Goal: Task Accomplishment & Management: Manage account settings

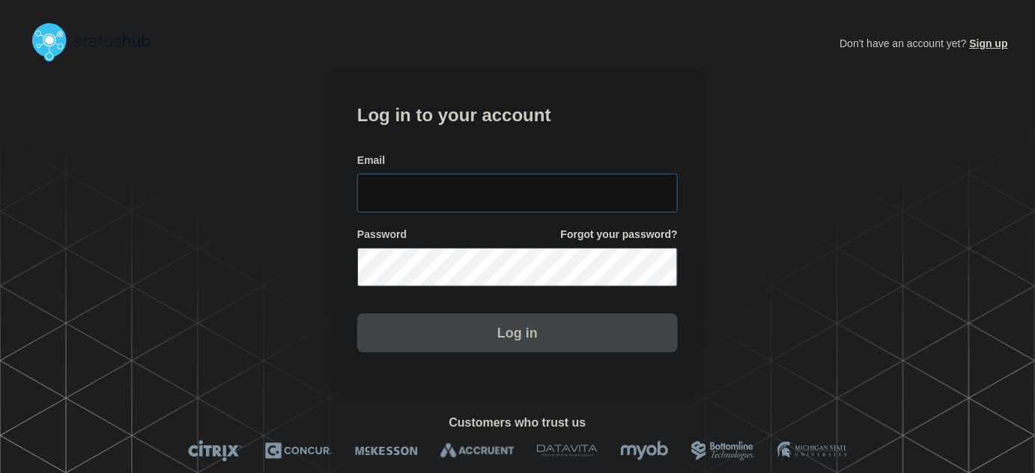
type input "tyler.wolkey@conexon.us"
click at [547, 201] on input "tyler.wolkey@conexon.us" at bounding box center [517, 193] width 321 height 39
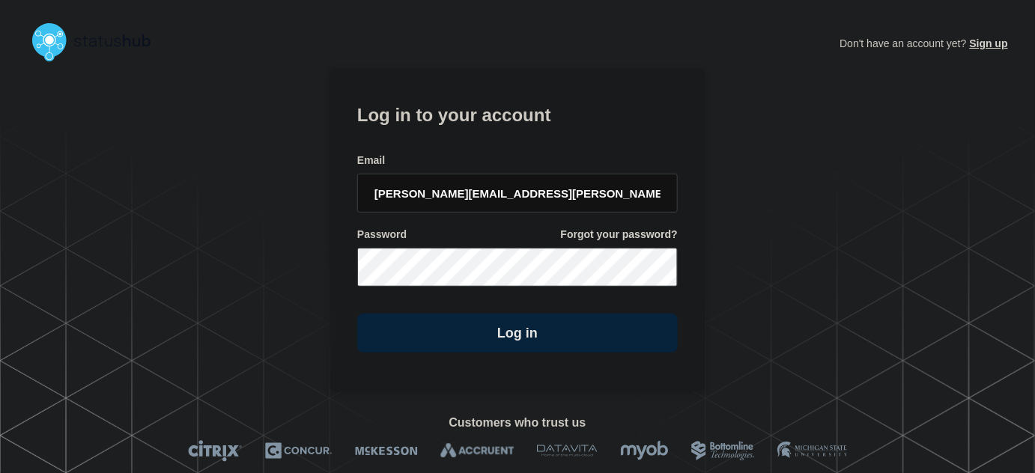
click at [547, 141] on form "Log in to your account Email tyler.wolkey@conexon.us Password Forgot your passw…" at bounding box center [517, 226] width 321 height 253
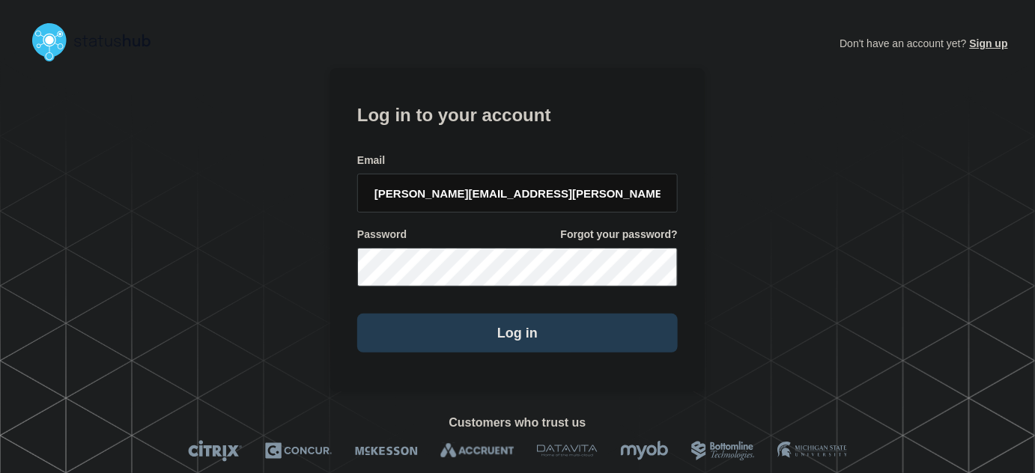
click at [568, 322] on button "Log in" at bounding box center [517, 333] width 321 height 39
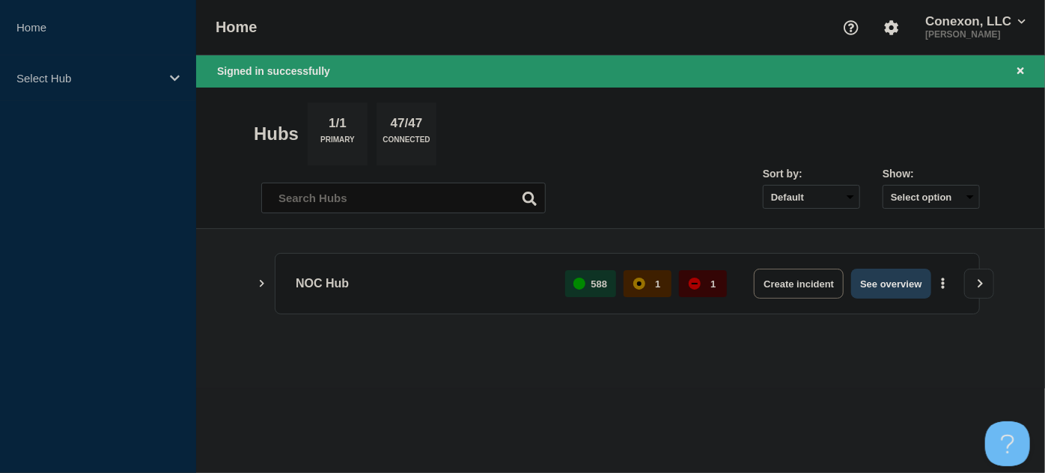
drag, startPoint x: 905, startPoint y: 283, endPoint x: 766, endPoint y: 366, distance: 161.6
click at [902, 283] on button "See overview" at bounding box center [891, 284] width 79 height 30
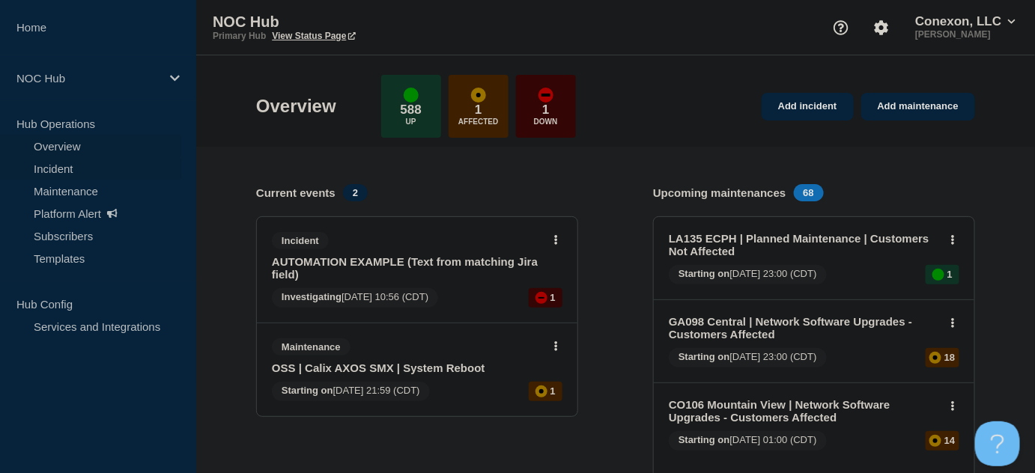
click at [58, 172] on link "Incident" at bounding box center [90, 168] width 181 height 22
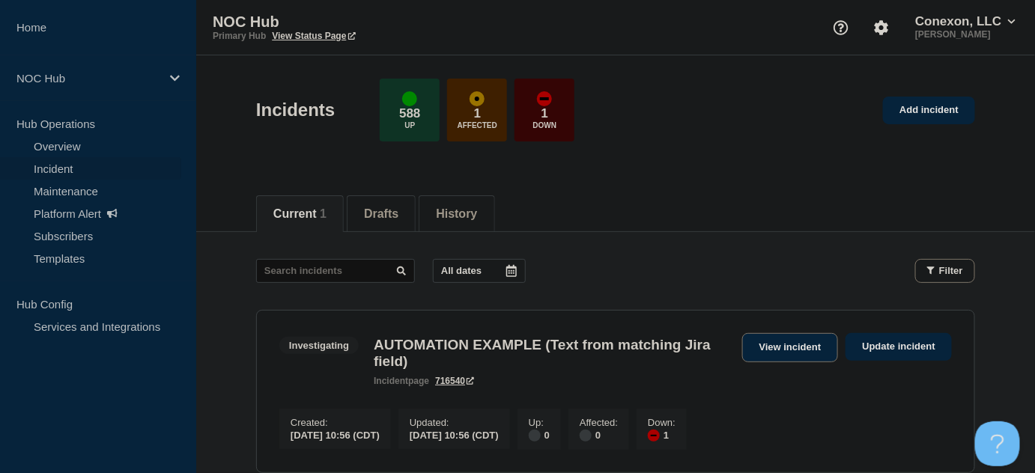
click at [815, 345] on link "View incident" at bounding box center [790, 347] width 97 height 29
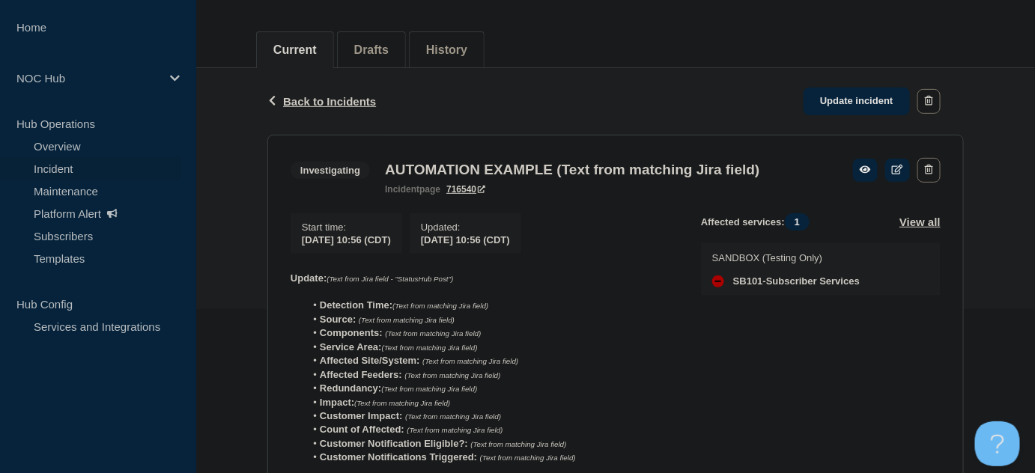
scroll to position [67, 0]
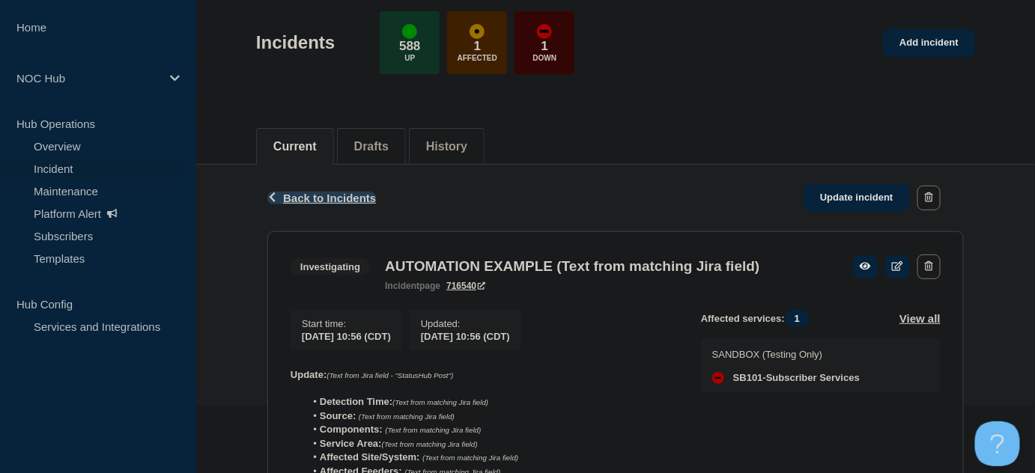
click at [319, 195] on span "Back to Incidents" at bounding box center [329, 198] width 93 height 13
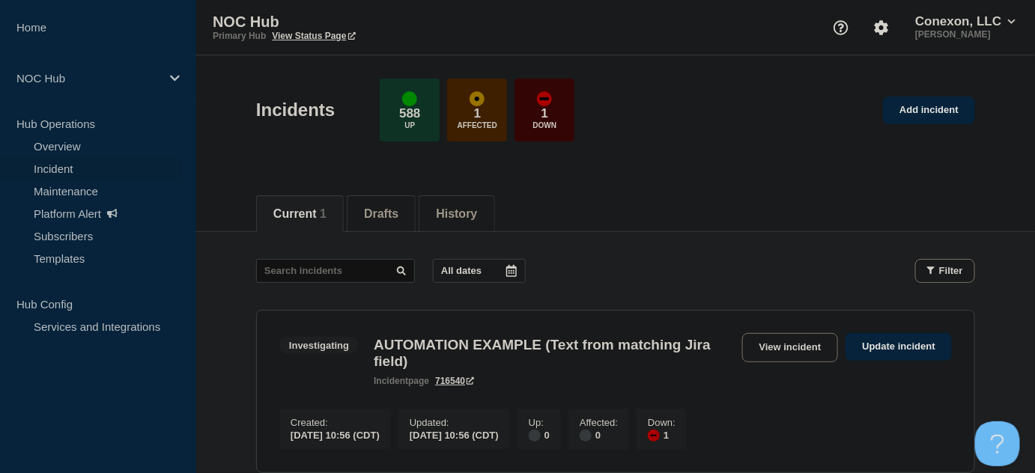
click at [594, 213] on div "Current 1 Drafts History" at bounding box center [615, 205] width 719 height 51
click at [358, 213] on li "Drafts" at bounding box center [381, 213] width 69 height 37
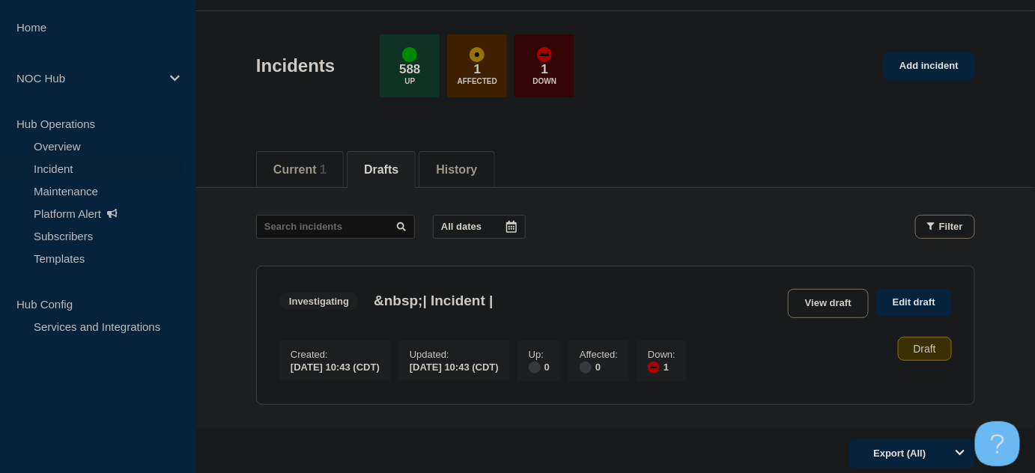
scroll to position [67, 0]
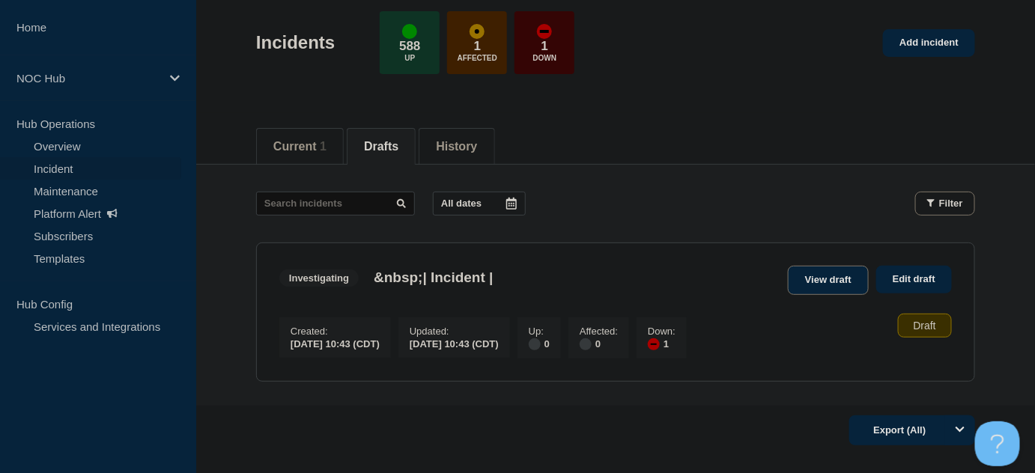
click at [814, 277] on link "View draft" at bounding box center [828, 280] width 81 height 29
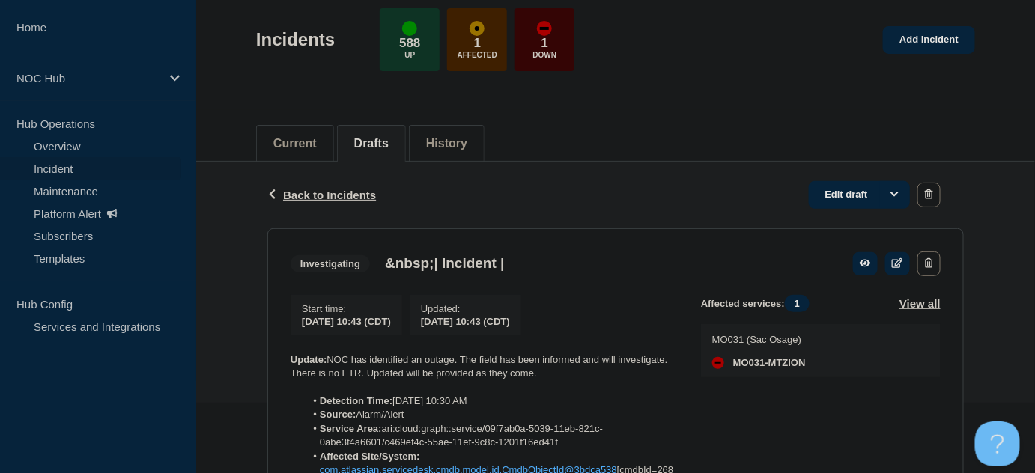
scroll to position [67, 0]
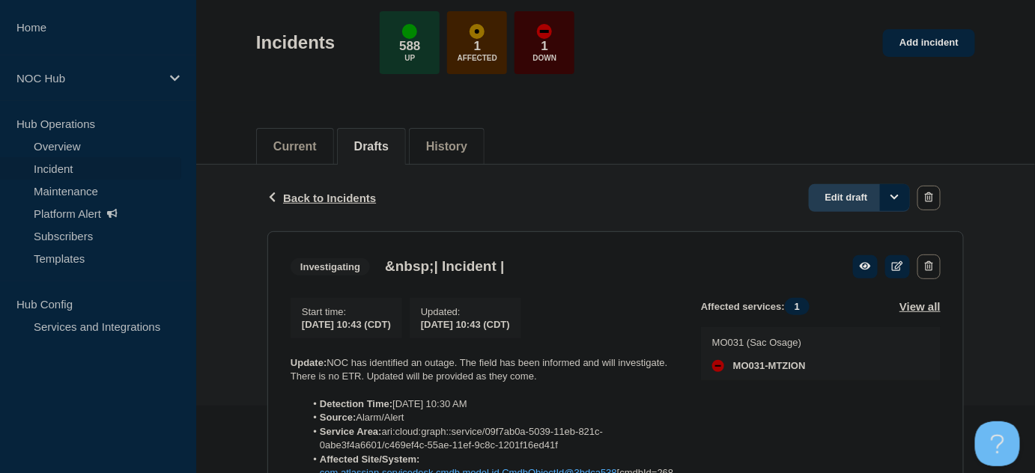
click at [872, 195] on link "Edit draft" at bounding box center [859, 198] width 101 height 28
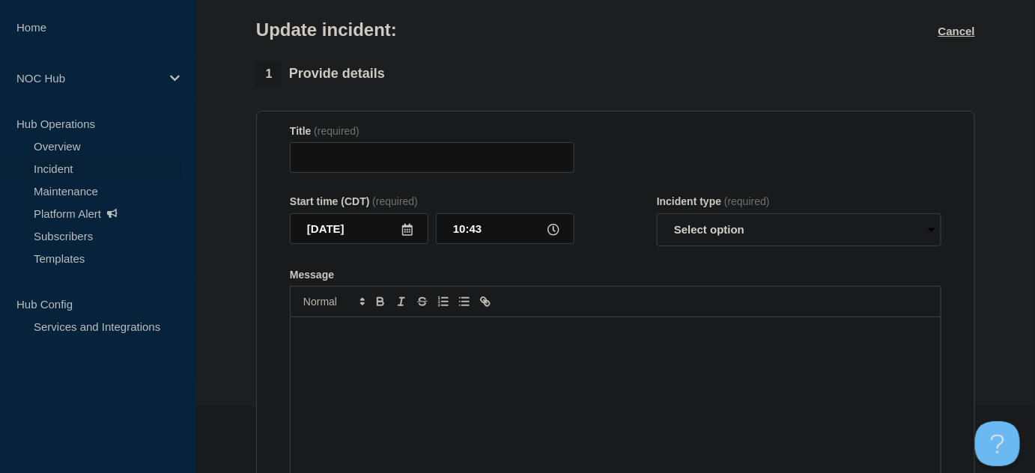
type input "&nbsp;| Incident |"
select select "investigating"
radio input "false"
radio input "true"
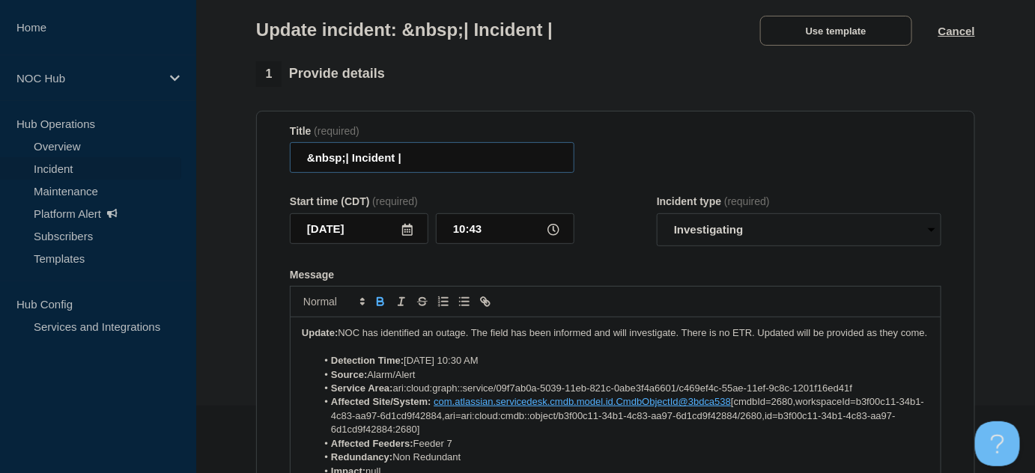
click at [443, 166] on input "&nbsp;| Incident |" at bounding box center [432, 157] width 285 height 31
drag, startPoint x: 345, startPoint y: 163, endPoint x: 258, endPoint y: 166, distance: 86.2
click at [258, 166] on section "Title (required) &nbsp;| Incident | Start time (CDT) (required) 2025-09-21 10:4…" at bounding box center [615, 312] width 719 height 402
click at [473, 156] on input "MO031 Mt Zion | Incident |" at bounding box center [432, 157] width 285 height 31
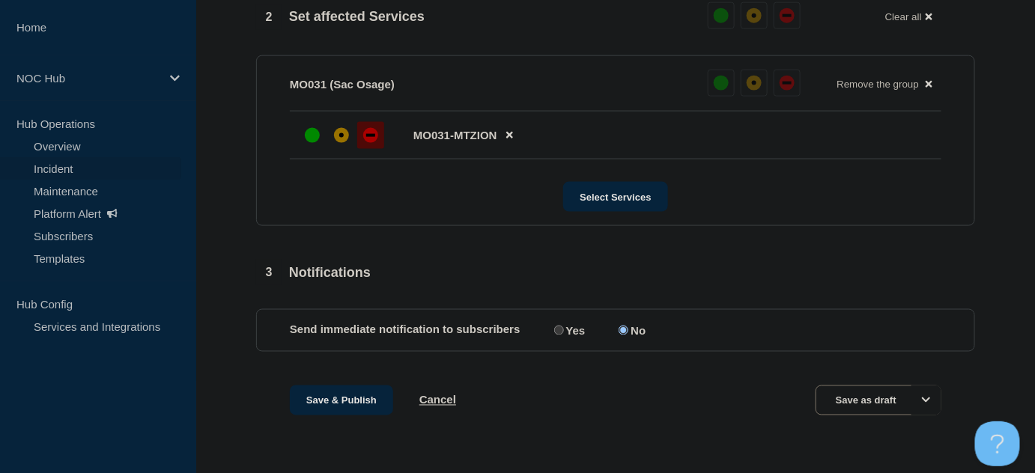
scroll to position [643, 0]
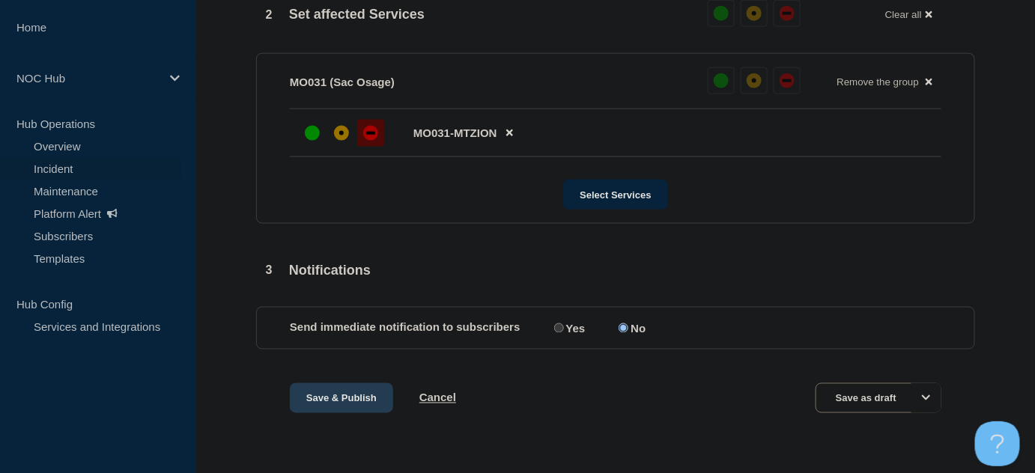
type input "MO031 Mt Zion | Incident | Single PON Outage"
click at [354, 401] on button "Save & Publish" at bounding box center [341, 398] width 103 height 30
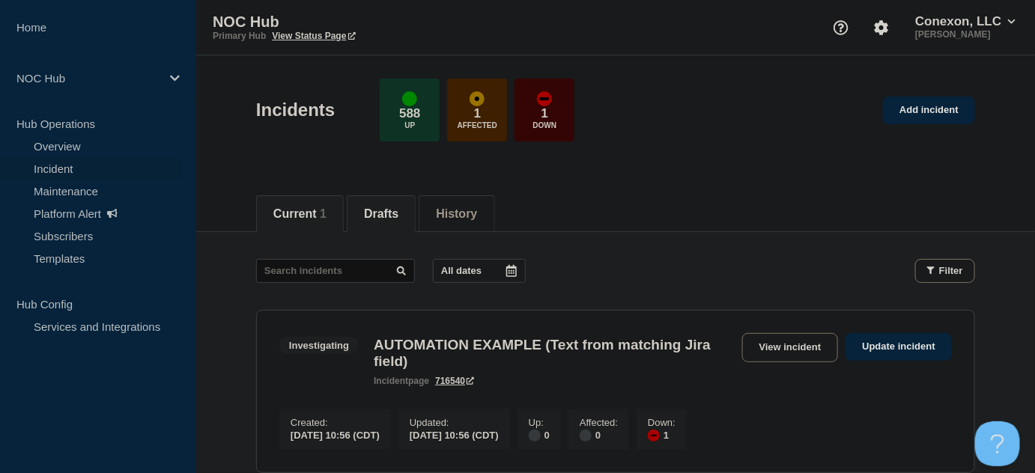
drag, startPoint x: 403, startPoint y: 207, endPoint x: 411, endPoint y: 210, distance: 8.8
click at [398, 207] on button "Drafts" at bounding box center [381, 213] width 34 height 13
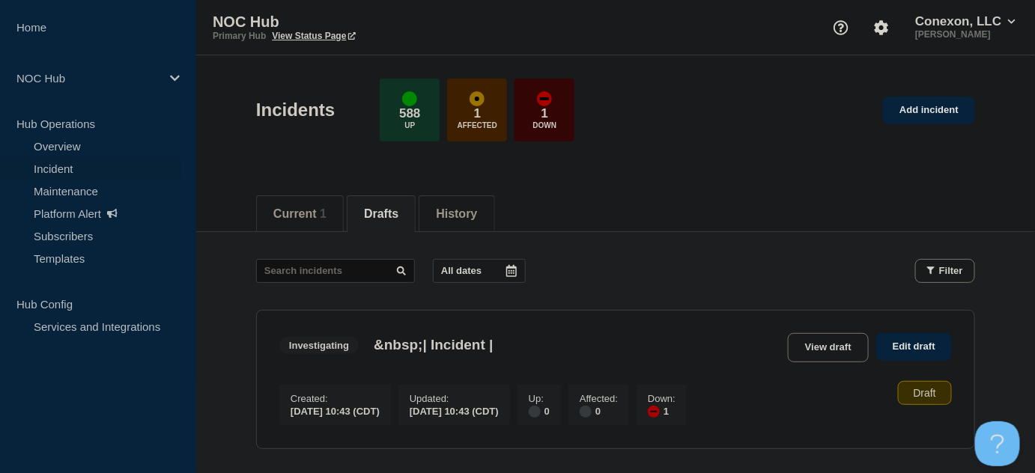
click at [683, 236] on main "All dates Filter Investigating 1 Down &nbsp;| Incident | Created [DATE] 10:43 (…" at bounding box center [615, 352] width 839 height 240
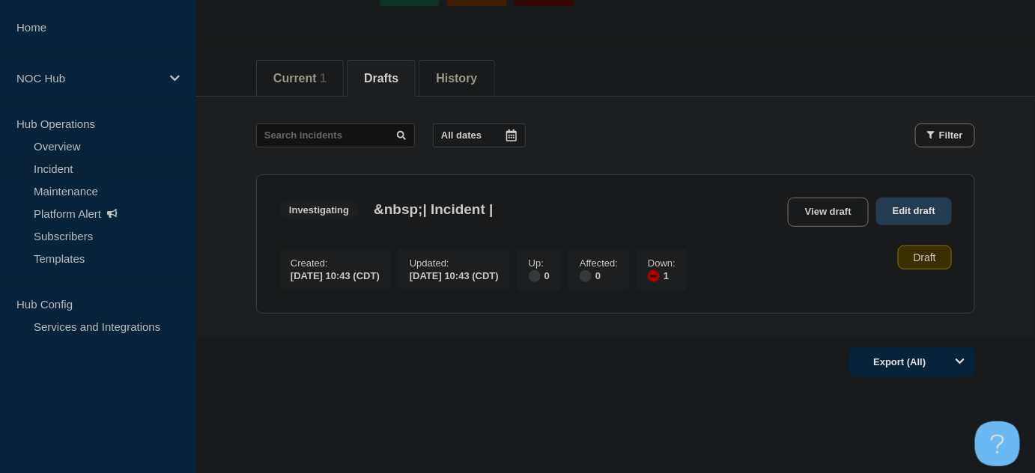
click at [902, 212] on link "Edit draft" at bounding box center [914, 212] width 76 height 28
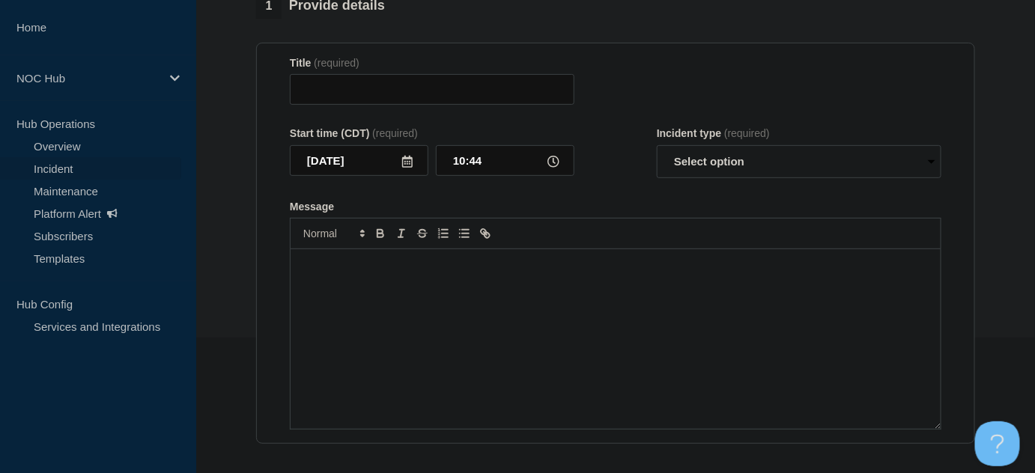
type input "&nbsp;| Incident |"
type input "10:43"
select select "investigating"
radio input "false"
radio input "true"
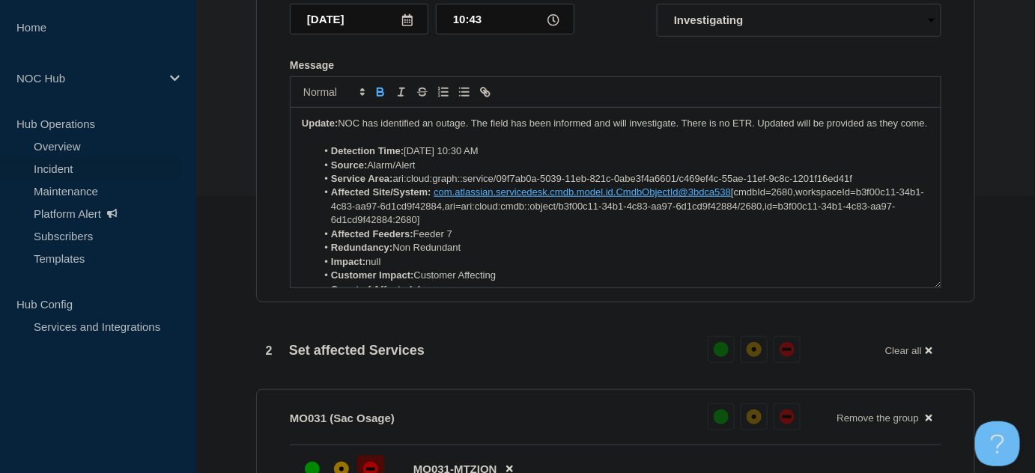
scroll to position [73, 0]
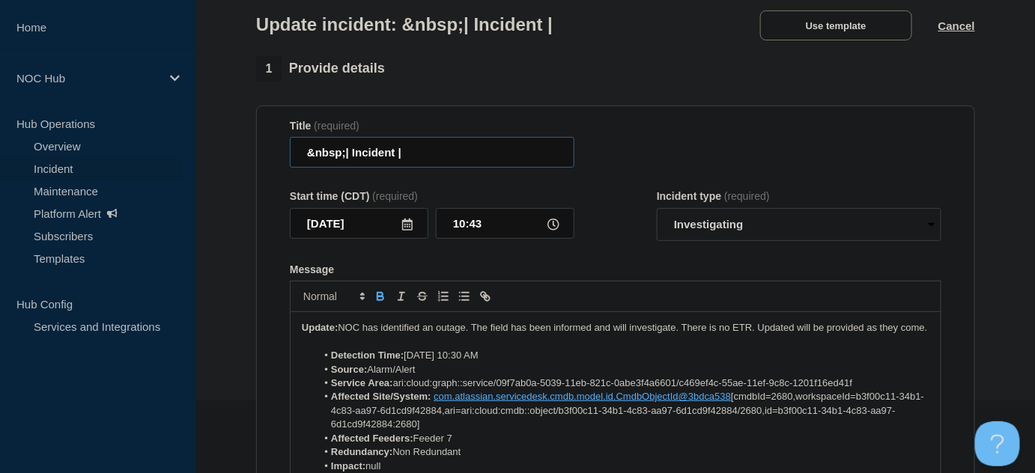
drag, startPoint x: 345, startPoint y: 156, endPoint x: 288, endPoint y: 157, distance: 57.7
click at [288, 157] on section "Title (required) &nbsp;| Incident | Start time (CDT) (required) [DATE] 10:43 In…" at bounding box center [615, 307] width 719 height 402
click at [497, 155] on input "MO031 Mt Zion | Incident |" at bounding box center [432, 152] width 285 height 31
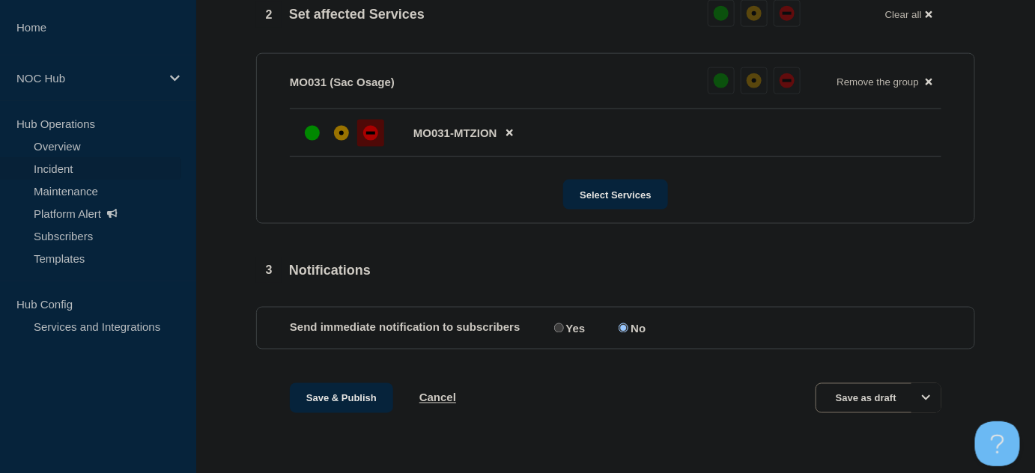
scroll to position [643, 0]
type input "MO031 Mt Zion | Incident | Single PON Outage"
click at [358, 407] on button "Save & Publish" at bounding box center [341, 398] width 103 height 30
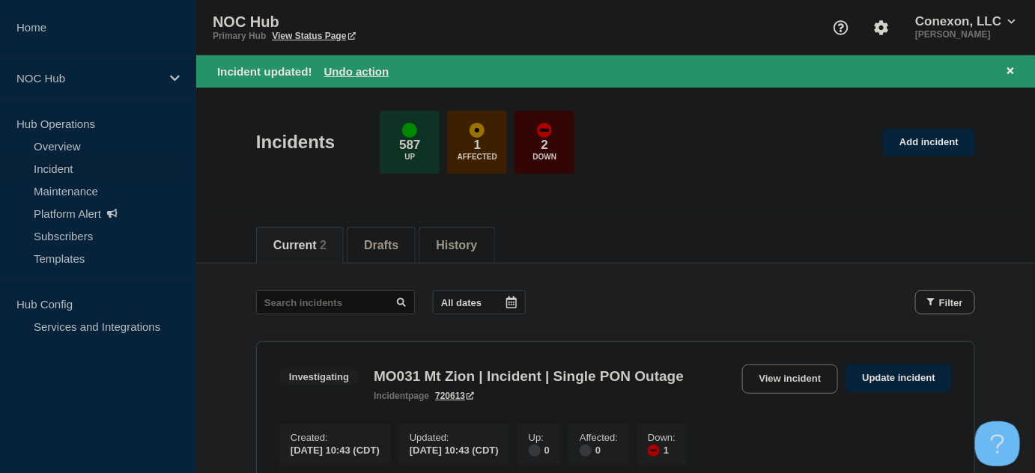
click at [321, 186] on header "Incidents 587 Up 1 Affected 2 Down Add incident" at bounding box center [615, 150] width 839 height 125
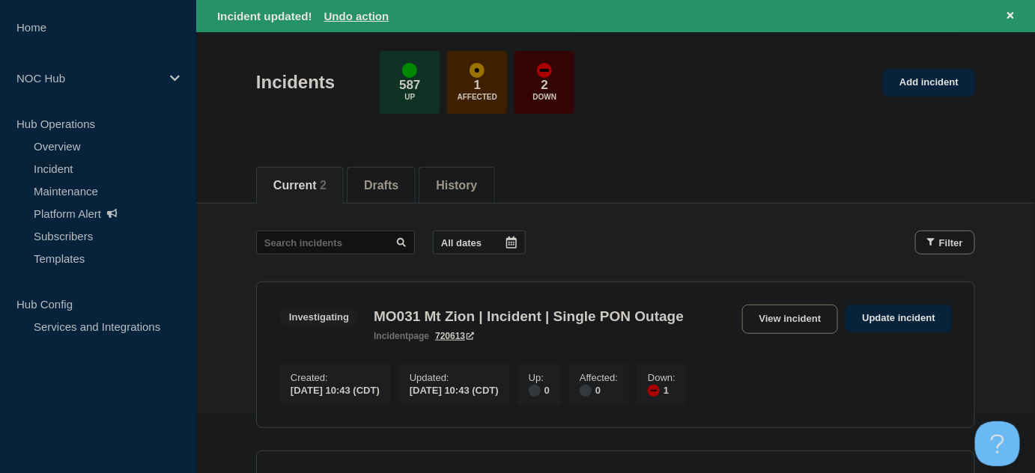
scroll to position [136, 0]
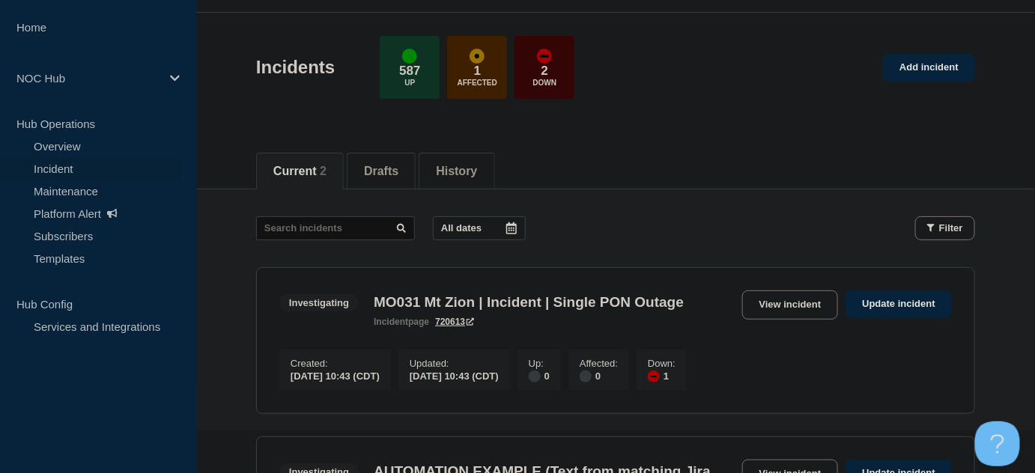
scroll to position [42, 0]
